Goal: Download file/media

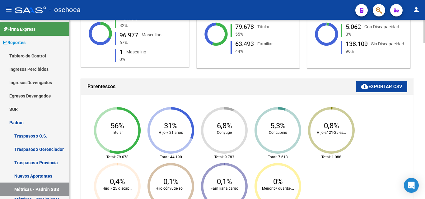
scroll to position [187, 0]
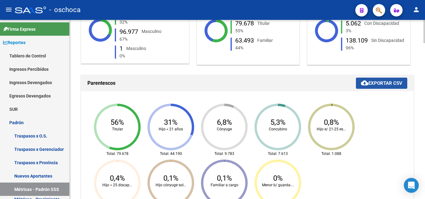
click at [382, 84] on span "cloud_download Exportar CSV" at bounding box center [381, 84] width 41 height 6
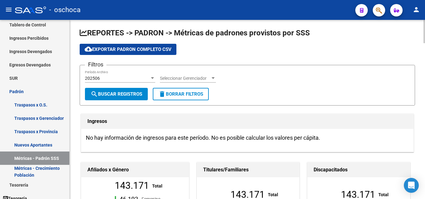
scroll to position [0, 0]
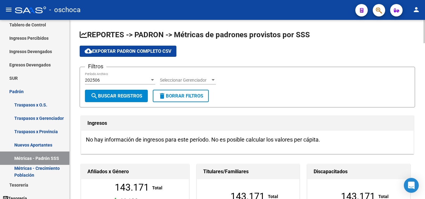
click at [136, 52] on span "cloud_download Exportar Padron Completo CSV" at bounding box center [128, 52] width 87 height 6
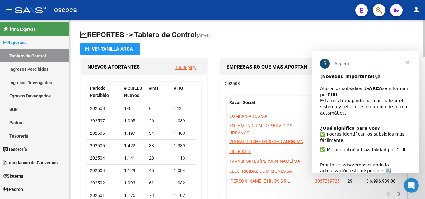
click at [406, 62] on span "Cerrar" at bounding box center [407, 62] width 22 height 22
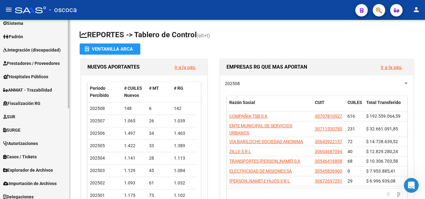
scroll to position [122, 0]
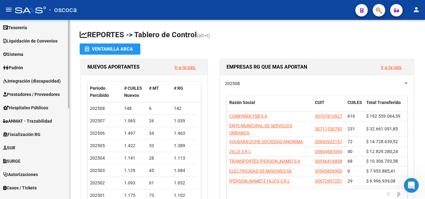
drag, startPoint x: 70, startPoint y: 124, endPoint x: 59, endPoint y: 157, distance: 34.0
click at [59, 157] on mat-sidenav-container "Firma Express Reportes Tablero de Control Ingresos Percibidos Análisis de todos…" at bounding box center [212, 110] width 425 height 180
click at [59, 157] on link "SURGE" at bounding box center [34, 161] width 69 height 13
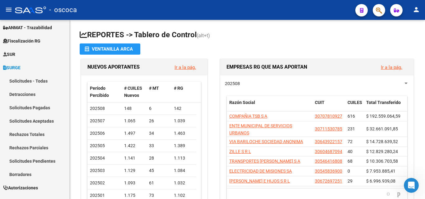
click at [93, 20] on mat-toolbar "menu - oscoca person" at bounding box center [212, 10] width 425 height 20
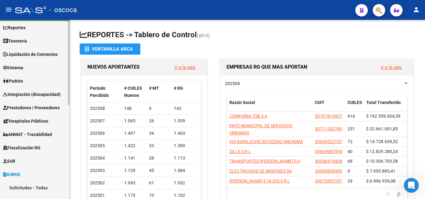
scroll to position [11, 0]
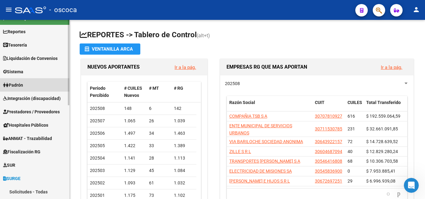
click at [45, 87] on link "Padrón" at bounding box center [34, 84] width 69 height 13
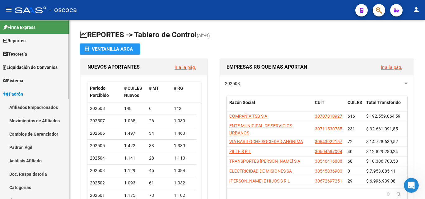
scroll to position [0, 0]
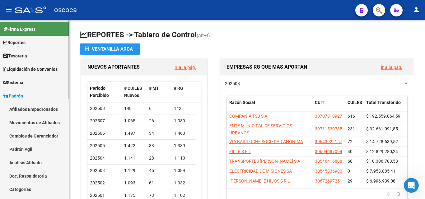
click at [49, 44] on link "Reportes" at bounding box center [34, 42] width 69 height 13
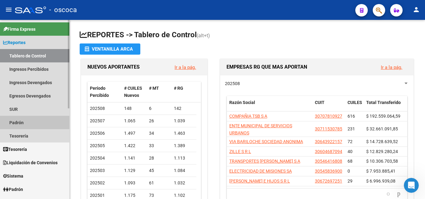
click at [21, 124] on link "Padrón" at bounding box center [34, 122] width 69 height 13
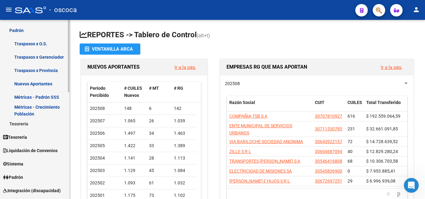
scroll to position [93, 0]
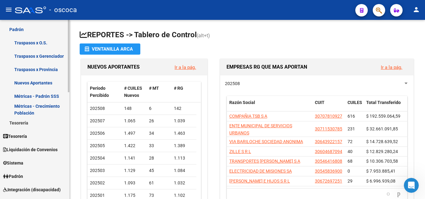
click at [49, 97] on link "Métricas - Padrón SSS" at bounding box center [34, 96] width 69 height 13
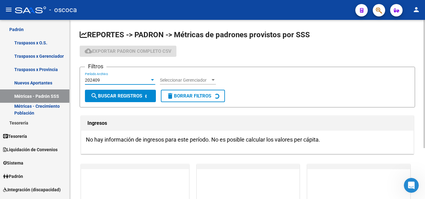
click at [154, 81] on div at bounding box center [153, 80] width 6 height 5
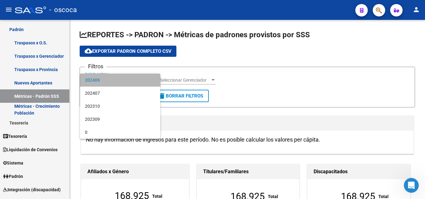
click at [132, 81] on span "202409" at bounding box center [120, 80] width 70 height 13
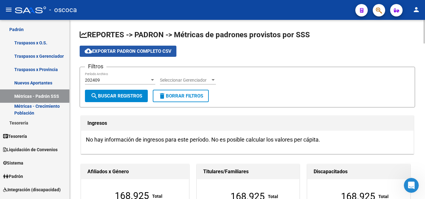
click at [158, 53] on span "cloud_download Exportar Padron Completo CSV" at bounding box center [128, 52] width 87 height 6
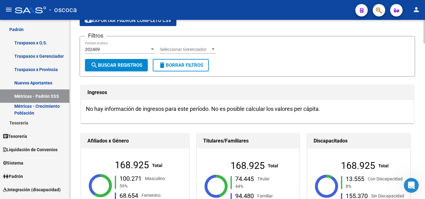
scroll to position [62, 0]
